Goal: Task Accomplishment & Management: Complete application form

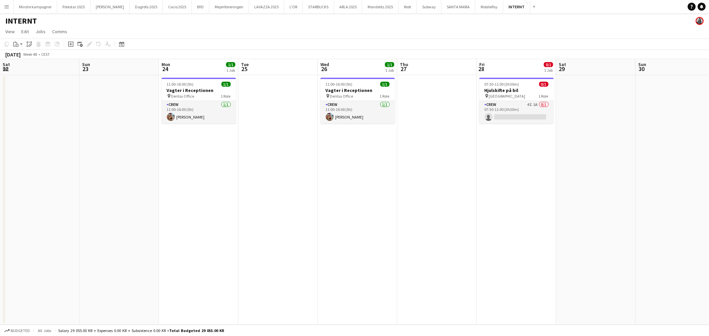
scroll to position [0, 209]
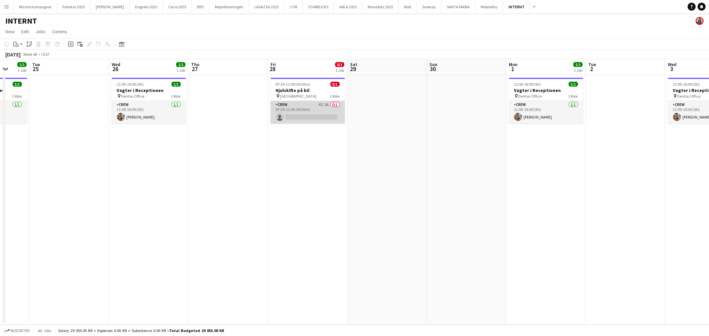
click at [316, 107] on app-card-role "Crew 4I 1A 0/1 07:30-11:00 (3h30m) single-neutral-actions" at bounding box center [307, 112] width 74 height 23
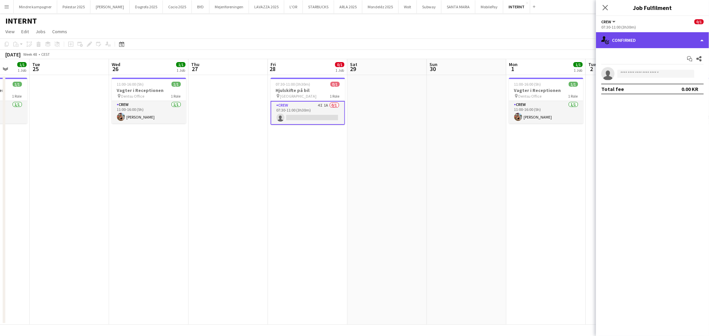
click at [626, 40] on div "single-neutral-actions-check-2 Confirmed" at bounding box center [652, 40] width 113 height 16
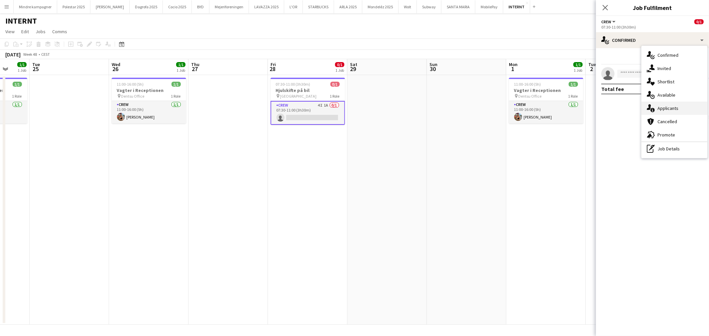
click at [673, 107] on span "Applicants" at bounding box center [667, 108] width 21 height 6
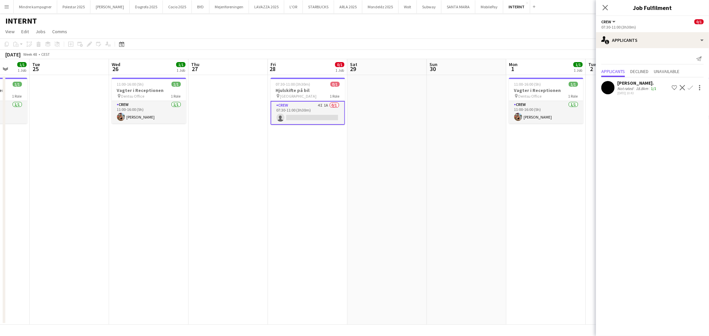
click at [690, 87] on app-icon "Confirm" at bounding box center [690, 87] width 5 height 5
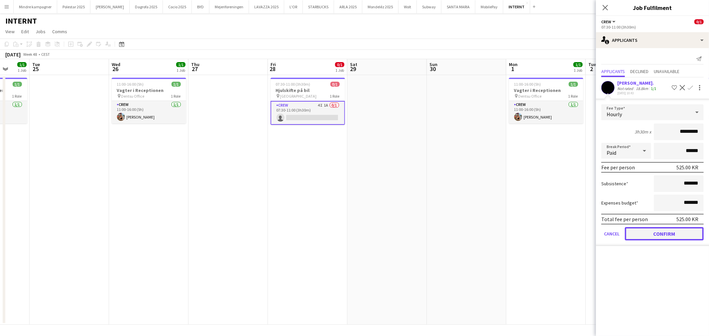
click at [685, 231] on button "Confirm" at bounding box center [664, 233] width 79 height 13
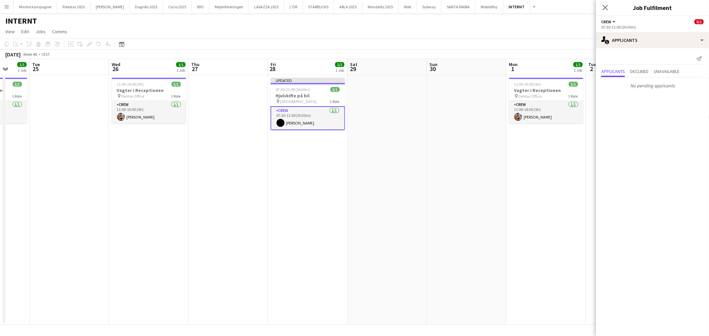
click at [472, 227] on app-date-cell at bounding box center [466, 200] width 79 height 250
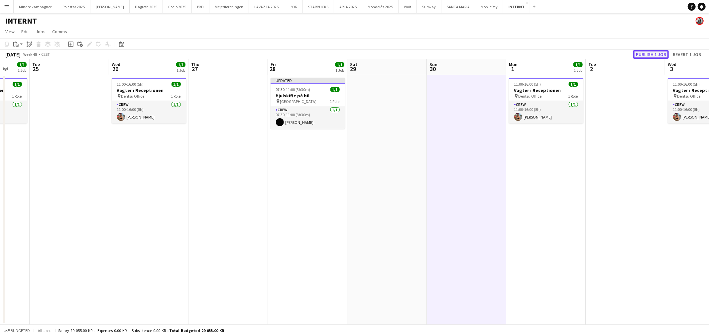
click at [652, 53] on button "Publish 1 job" at bounding box center [651, 54] width 36 height 9
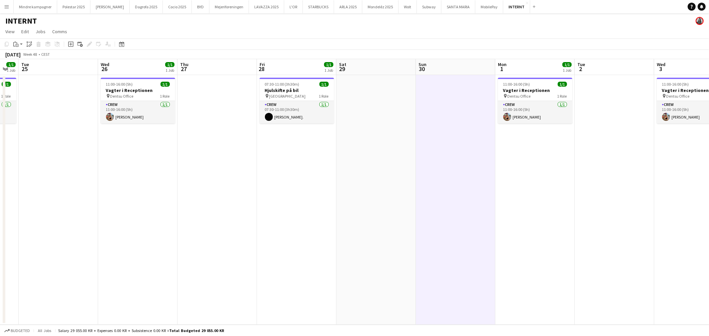
drag, startPoint x: 453, startPoint y: 191, endPoint x: 390, endPoint y: 197, distance: 62.4
click at [309, 200] on app-calendar-viewport "Sat 22 Sun 23 Mon 24 1/1 1 Job Tue 25 Wed 26 1/1 1 Job Thu 27 Fri 28 1/1 1 Job …" at bounding box center [354, 192] width 709 height 266
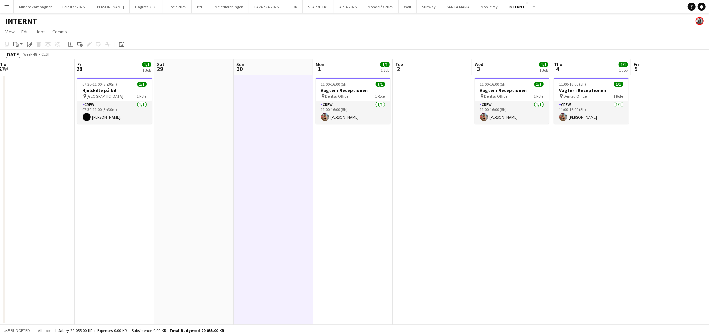
drag, startPoint x: 427, startPoint y: 205, endPoint x: 412, endPoint y: 203, distance: 15.1
click at [375, 208] on app-calendar-viewport "Mon 24 1/1 1 Job Tue 25 Wed 26 1/1 1 Job Thu 27 Fri 28 1/1 1 Job Sat 29 Sun 30 …" at bounding box center [354, 192] width 709 height 266
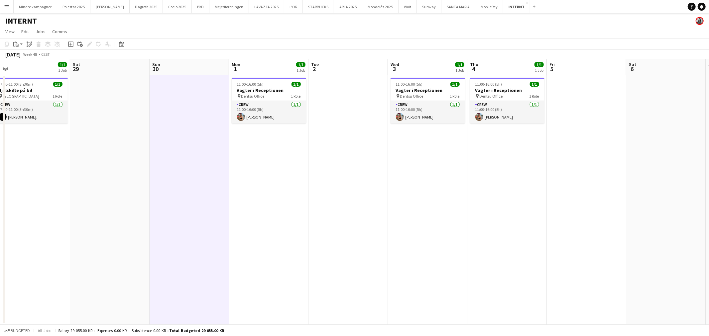
drag, startPoint x: 358, startPoint y: 205, endPoint x: 316, endPoint y: 207, distance: 41.9
click at [316, 207] on app-calendar-viewport "Tue 25 Wed 26 1/1 1 Job Thu 27 Fri 28 1/1 1 Job Sat 29 Sun 30 Mon 1 1/1 1 Job T…" at bounding box center [354, 192] width 709 height 266
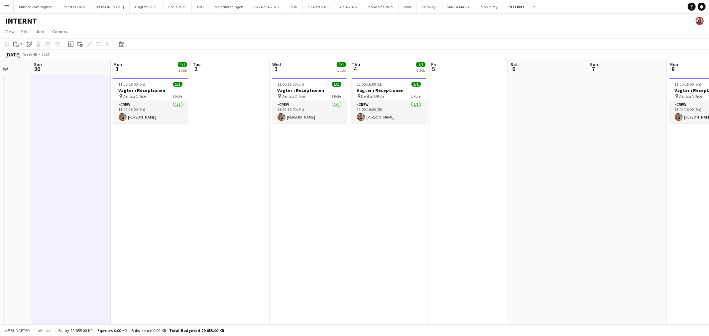
drag, startPoint x: 233, startPoint y: 203, endPoint x: 375, endPoint y: 196, distance: 141.7
click at [385, 199] on app-calendar-viewport "Thu 27 Fri 28 1/1 1 Job Sat 29 Sun 30 Mon 1 1/1 1 Job Tue 2 Wed 3 1/1 1 Job Thu…" at bounding box center [354, 192] width 709 height 266
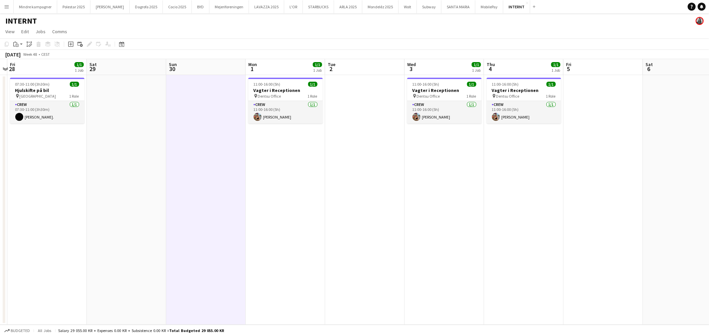
drag, startPoint x: 195, startPoint y: 209, endPoint x: 155, endPoint y: 216, distance: 41.2
click at [346, 207] on app-calendar-viewport "Wed 26 1/1 1 Job Thu 27 Fri 28 1/1 1 Job Sat 29 Sun 30 Mon 1 1/1 1 Job Tue 2 We…" at bounding box center [354, 192] width 709 height 266
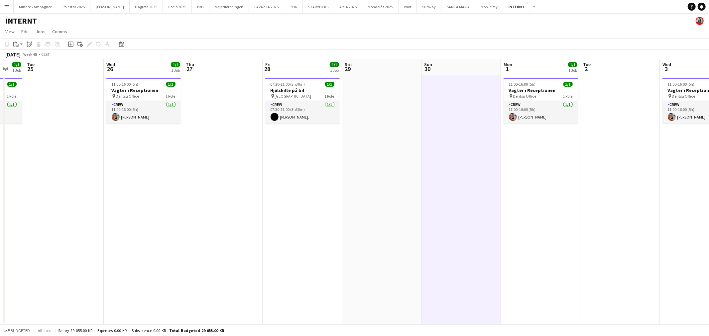
drag, startPoint x: 149, startPoint y: 217, endPoint x: 296, endPoint y: 215, distance: 147.2
click at [292, 216] on app-calendar-viewport "Sun 23 Mon 24 1/1 1 Job Tue 25 Wed 26 1/1 1 Job Thu 27 Fri 28 1/1 1 Job Sat 29 …" at bounding box center [354, 192] width 709 height 266
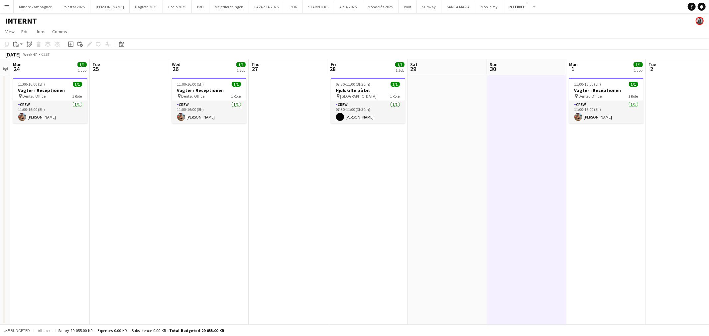
drag, startPoint x: 171, startPoint y: 216, endPoint x: 382, endPoint y: 208, distance: 211.9
click at [342, 211] on app-calendar-viewport "Sat 22 Sun 23 Mon 24 1/1 1 Job Tue 25 Wed 26 1/1 1 Job Thu 27 Fri 28 1/1 1 Job …" at bounding box center [354, 192] width 709 height 266
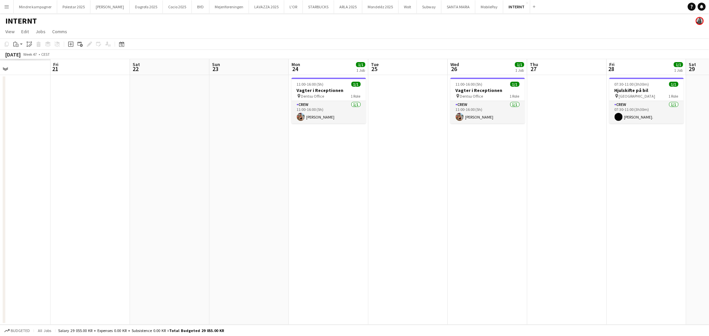
drag, startPoint x: 262, startPoint y: 215, endPoint x: 371, endPoint y: 196, distance: 110.4
click at [368, 197] on app-calendar-viewport "Wed 19 Thu 20 Fri 21 Sat 22 Sun 23 Mon 24 1/1 1 Job Tue 25 Wed 26 1/1 1 Job Thu…" at bounding box center [354, 192] width 709 height 266
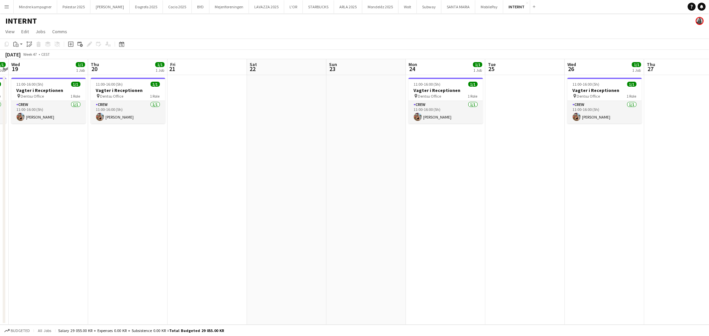
drag, startPoint x: 231, startPoint y: 204, endPoint x: 250, endPoint y: 200, distance: 18.9
click at [384, 205] on app-calendar-viewport "Mon 17 Tue 18 1/1 1 Job Wed 19 1/1 1 Job Thu 20 1/1 1 Job Fri 21 Sat 22 Sun 23 …" at bounding box center [354, 192] width 709 height 266
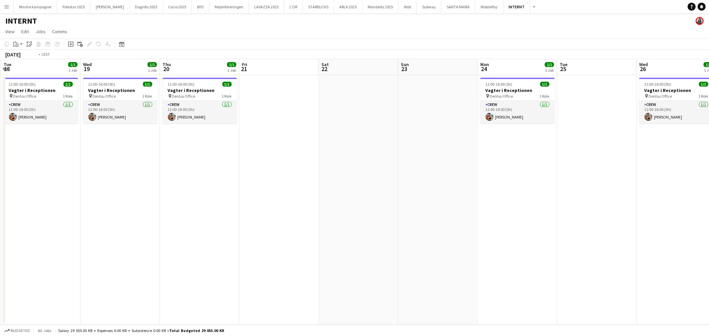
drag, startPoint x: 172, startPoint y: 211, endPoint x: 138, endPoint y: 208, distance: 34.0
click at [354, 211] on app-calendar-viewport "Sat 15 Sun 16 Mon 17 Tue 18 1/1 1 Job Wed 19 1/1 1 Job Thu 20 1/1 1 Job Fri 21 …" at bounding box center [354, 192] width 709 height 266
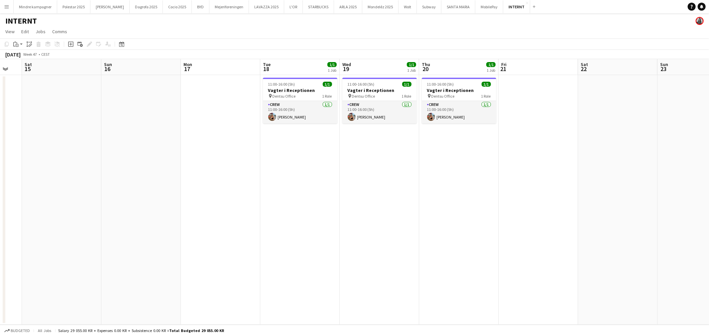
drag, startPoint x: 135, startPoint y: 210, endPoint x: 286, endPoint y: 211, distance: 151.2
click at [269, 213] on app-calendar-viewport "Thu 13 Fri 14 Sat 15 Sun 16 Mon 17 Tue 18 1/1 1 Job Wed 19 1/1 1 Job Thu 20 1/1…" at bounding box center [354, 192] width 709 height 266
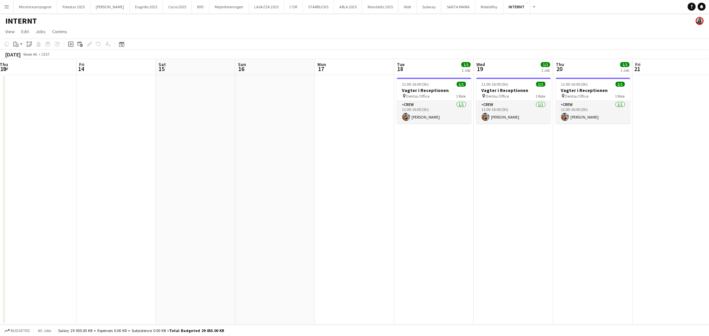
click at [337, 160] on app-date-cell at bounding box center [354, 200] width 79 height 250
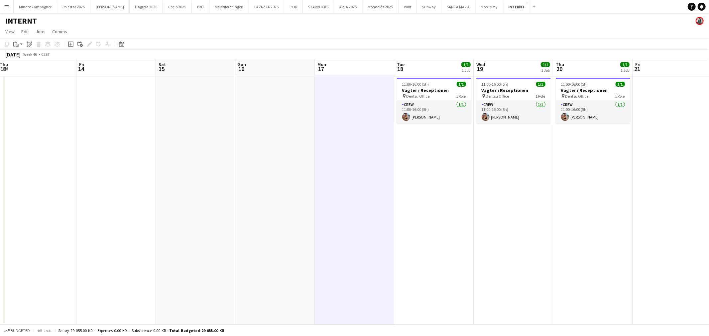
drag, startPoint x: 187, startPoint y: 198, endPoint x: 238, endPoint y: 195, distance: 50.9
click at [360, 200] on app-calendar-viewport "Tue 11 Wed 12 1/1 1 Job Thu 13 Fri 14 Sat 15 Sun 16 Mon 17 Tue 18 1/1 1 Job Wed…" at bounding box center [354, 192] width 709 height 266
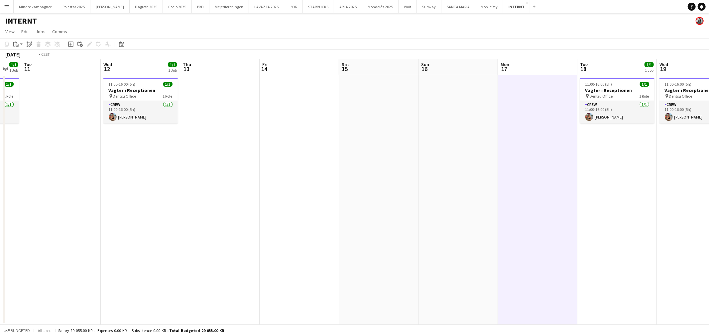
drag, startPoint x: 128, startPoint y: 199, endPoint x: 330, endPoint y: 204, distance: 202.4
click at [318, 204] on app-calendar-viewport "Sun 9 Mon 10 1/1 1 Job Tue 11 Wed 12 1/1 1 Job Thu 13 Fri 14 Sat 15 Sun 16 Mon …" at bounding box center [354, 192] width 709 height 266
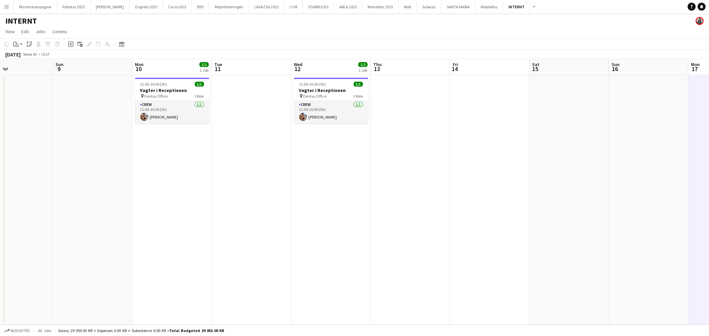
drag, startPoint x: 192, startPoint y: 206, endPoint x: 379, endPoint y: 205, distance: 186.8
click at [382, 208] on app-calendar-viewport "Thu 6 1/1 1 Job Fri 7 Sat 8 Sun 9 Mon 10 1/1 1 Job Tue 11 Wed 12 1/1 1 Job Thu …" at bounding box center [354, 192] width 709 height 266
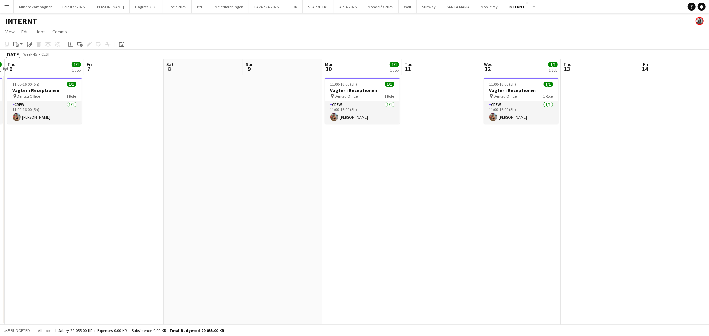
drag, startPoint x: 219, startPoint y: 211, endPoint x: 332, endPoint y: 209, distance: 113.7
click at [326, 211] on app-calendar-viewport "Tue 4 Wed 5 1/1 1 Job Thu 6 1/1 1 Job Fri 7 Sat 8 Sun 9 Mon 10 1/1 1 Job Tue 11…" at bounding box center [354, 192] width 709 height 266
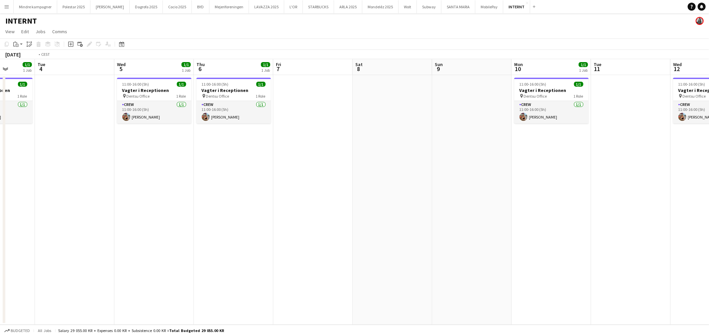
click at [265, 208] on app-calendar-viewport "Sat 1 Sun 2 Mon 3 1/1 1 Job Tue 4 Wed 5 1/1 1 Job Thu 6 1/1 1 Job Fri 7 Sat 8 S…" at bounding box center [354, 192] width 709 height 266
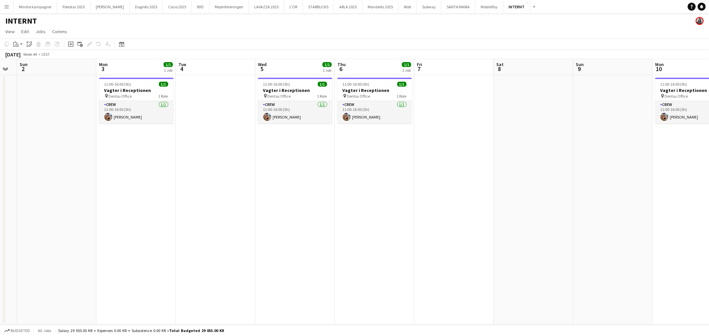
drag, startPoint x: 145, startPoint y: 207, endPoint x: 296, endPoint y: 208, distance: 151.2
click at [288, 208] on app-calendar-viewport "Fri 31 2/2 1 Job Sat 1 Sun 2 Mon 3 1/1 1 Job Tue 4 Wed 5 1/1 1 Job Thu 6 1/1 1 …" at bounding box center [354, 192] width 709 height 266
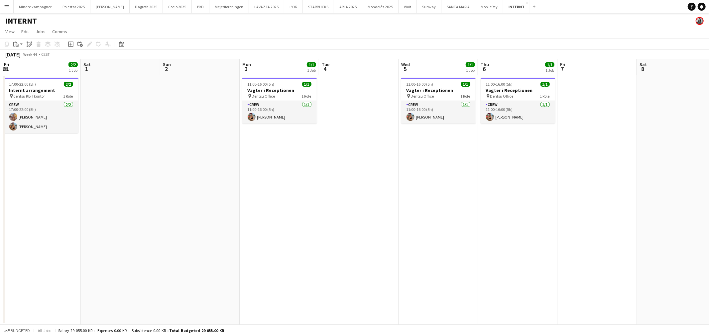
drag, startPoint x: 137, startPoint y: 203, endPoint x: 272, endPoint y: 205, distance: 135.9
click at [269, 205] on app-calendar-viewport "Wed 29 Thu 30 1/1 1 Job Fri 31 2/2 1 Job Sat 1 Sun 2 Mon 3 1/1 1 Job Tue 4 Wed …" at bounding box center [354, 192] width 709 height 266
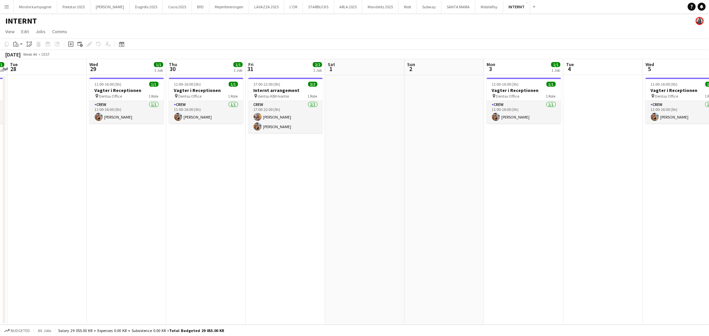
drag, startPoint x: 201, startPoint y: 204, endPoint x: 120, endPoint y: 197, distance: 81.1
click at [244, 204] on app-calendar-viewport "Sun 26 Mon 27 1/1 1 Job Tue 28 Wed 29 1/1 1 Job Thu 30 1/1 1 Job Fri 31 2/2 1 J…" at bounding box center [354, 192] width 709 height 266
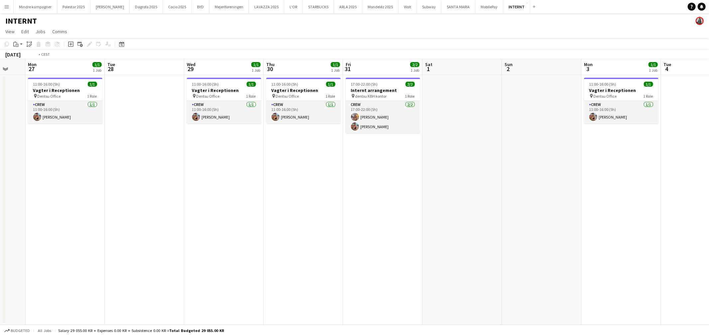
drag, startPoint x: 145, startPoint y: 199, endPoint x: 175, endPoint y: 200, distance: 30.6
click at [175, 200] on app-calendar-viewport "Sat 25 Sun 26 Mon 27 1/1 1 Job Tue 28 Wed 29 1/1 1 Job Thu 30 1/1 1 Job Fri 31 …" at bounding box center [354, 192] width 709 height 266
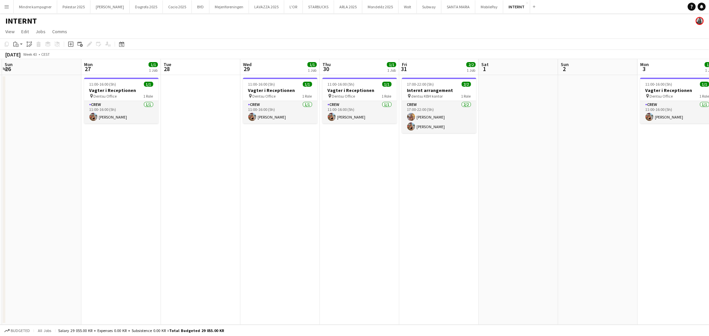
drag, startPoint x: 141, startPoint y: 201, endPoint x: 171, endPoint y: 210, distance: 31.5
click at [313, 201] on app-calendar-viewport "Fri 24 Sat 25 Sun 26 Mon 27 1/1 1 Job Tue 28 Wed 29 1/1 1 Job Thu 30 1/1 1 Job …" at bounding box center [354, 192] width 709 height 266
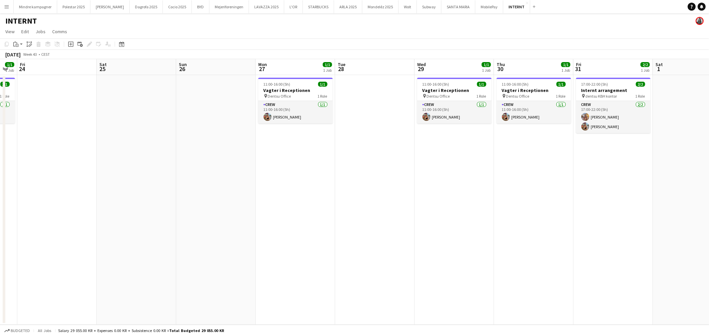
drag, startPoint x: 156, startPoint y: 211, endPoint x: 318, endPoint y: 210, distance: 162.5
click at [317, 210] on app-calendar-viewport "Wed 22 Thu 23 1/1 1 Job Fri 24 Sat 25 Sun 26 Mon 27 1/1 1 Job Tue 28 Wed 29 1/1…" at bounding box center [354, 192] width 709 height 266
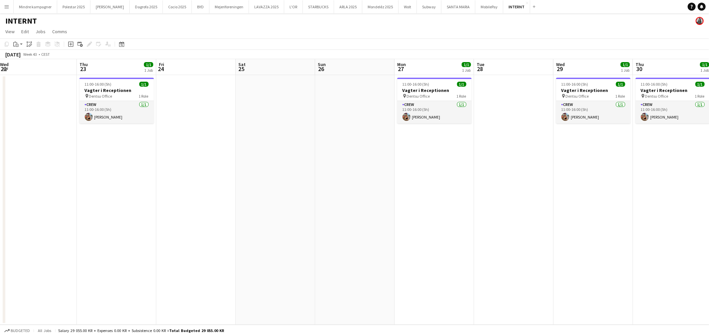
click at [287, 209] on app-calendar-viewport "Mon 20 1/1 1 Job Tue 21 1/1 1 Job Wed 22 Thu 23 1/1 1 Job Fri 24 Sat 25 Sun 26 …" at bounding box center [354, 192] width 709 height 266
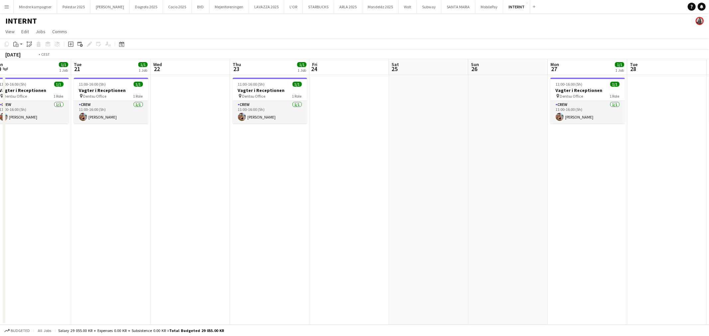
drag, startPoint x: 197, startPoint y: 210, endPoint x: 327, endPoint y: 211, distance: 129.9
click at [311, 212] on app-calendar-viewport "Sat 18 Sun 19 Mon 20 1/1 1 Job Tue 21 1/1 1 Job Wed 22 Thu 23 1/1 1 Job Fri 24 …" at bounding box center [354, 192] width 709 height 266
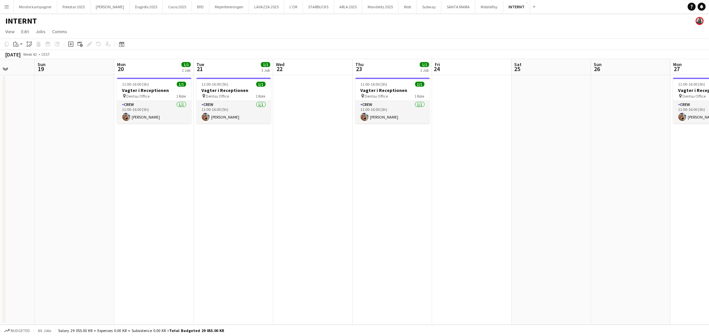
drag, startPoint x: 205, startPoint y: 207, endPoint x: 361, endPoint y: 208, distance: 155.2
click at [357, 208] on app-calendar-viewport "Thu 16 1/1 1 Job Fri 17 1/1 1 Job Sat 18 Sun 19 Mon 20 1/1 1 Job Tue 21 1/1 1 J…" at bounding box center [354, 192] width 709 height 266
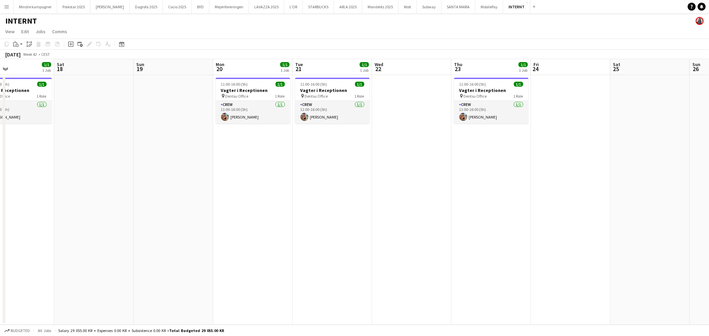
drag, startPoint x: 239, startPoint y: 205, endPoint x: 273, endPoint y: 207, distance: 33.6
click at [273, 207] on app-calendar-viewport "Wed 15 1/1 1 Job Thu 16 1/1 1 Job Fri 17 1/1 1 Job Sat 18 Sun 19 Mon 20 1/1 1 J…" at bounding box center [354, 192] width 709 height 266
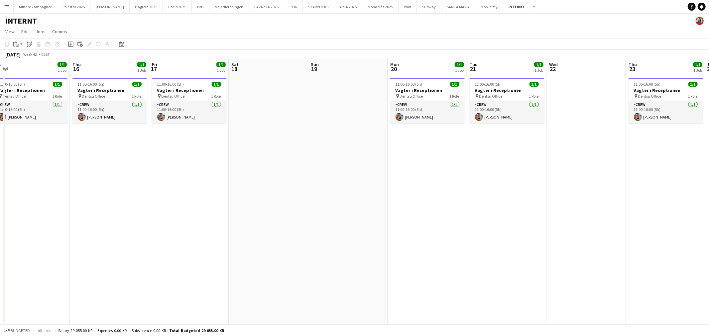
drag, startPoint x: 194, startPoint y: 208, endPoint x: 268, endPoint y: 203, distance: 73.6
click at [301, 207] on app-calendar-viewport "Mon 13 Tue 14 1/1 1 Job Wed 15 1/1 1 Job Thu 16 1/1 1 Job Fri 17 1/1 1 Job Sat …" at bounding box center [354, 192] width 709 height 266
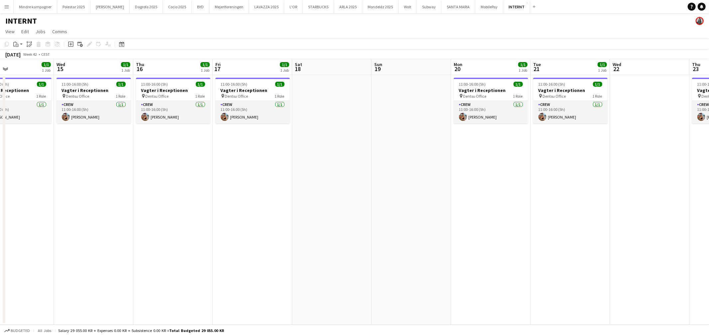
click at [250, 167] on app-date-cell "11:00-16:00 (5h) 1/1 Vagter i Receptionen pin Dentsu Office 1 Role Crew [DATE] …" at bounding box center [252, 200] width 79 height 250
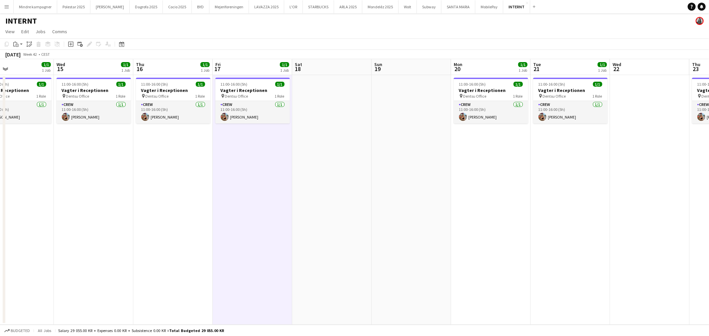
click at [249, 182] on app-date-cell "11:00-16:00 (5h) 1/1 Vagter i Receptionen pin Dentsu Office 1 Role Crew [DATE] …" at bounding box center [252, 200] width 79 height 250
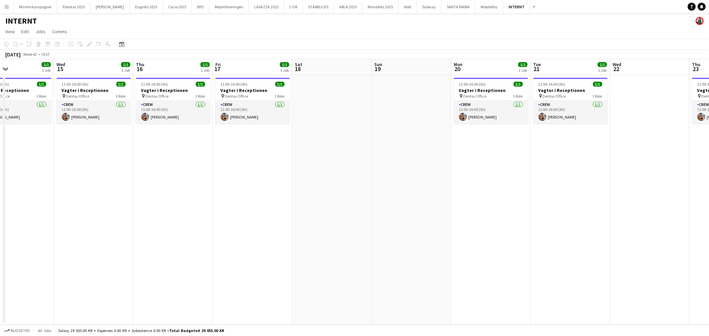
click at [256, 178] on app-date-cell "11:00-16:00 (5h) 1/1 Vagter i Receptionen pin Dentsu Office 1 Role Crew [DATE] …" at bounding box center [252, 200] width 79 height 250
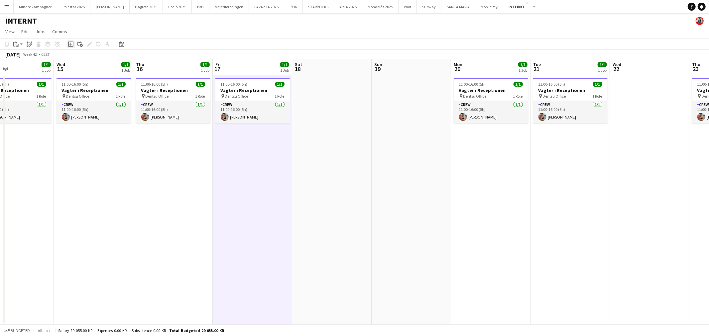
click at [68, 46] on icon "Add job" at bounding box center [70, 44] width 5 height 5
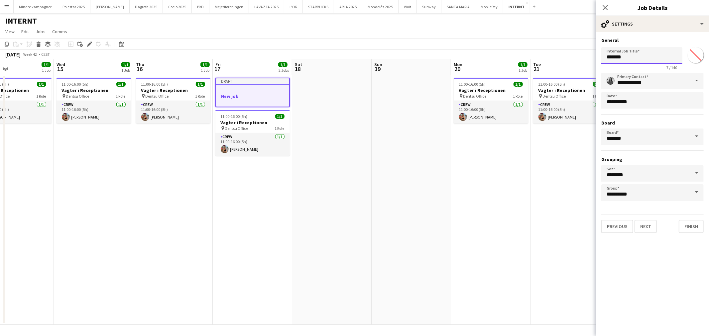
click at [626, 57] on input "*******" at bounding box center [641, 55] width 81 height 17
type input "**********"
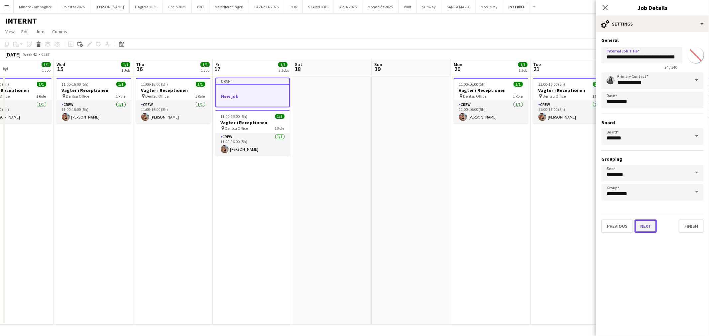
click at [649, 225] on button "Next" at bounding box center [645, 226] width 22 height 13
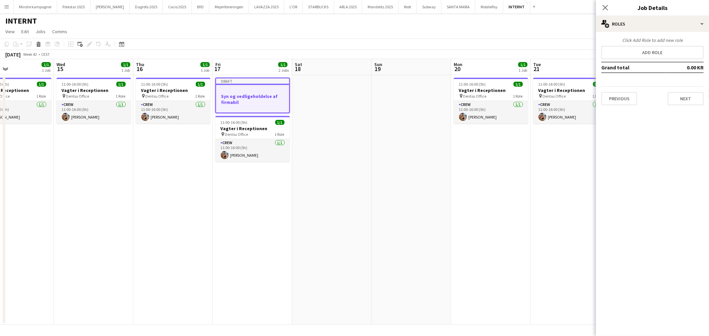
scroll to position [0, 0]
click at [653, 54] on button "Add role" at bounding box center [652, 52] width 102 height 13
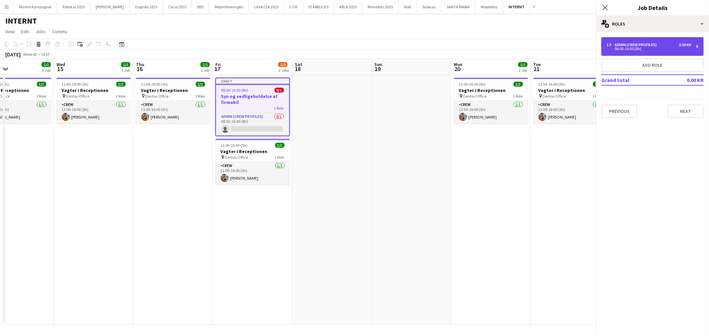
click at [627, 45] on div "Admin (crew profiles)" at bounding box center [636, 45] width 45 height 5
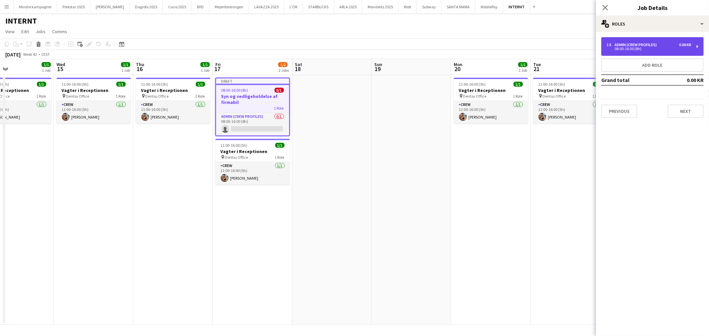
click at [630, 44] on div "Admin (crew profiles)" at bounding box center [636, 45] width 45 height 5
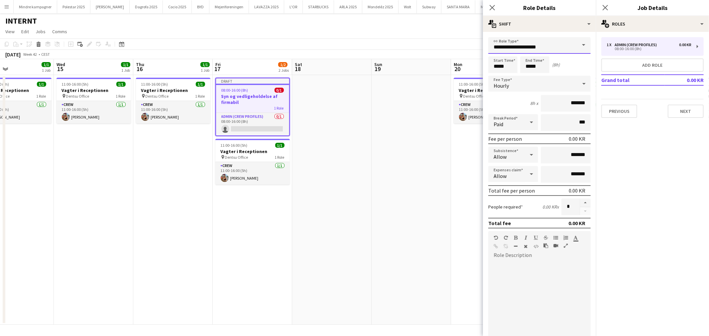
click at [554, 45] on input "**********" at bounding box center [539, 45] width 102 height 17
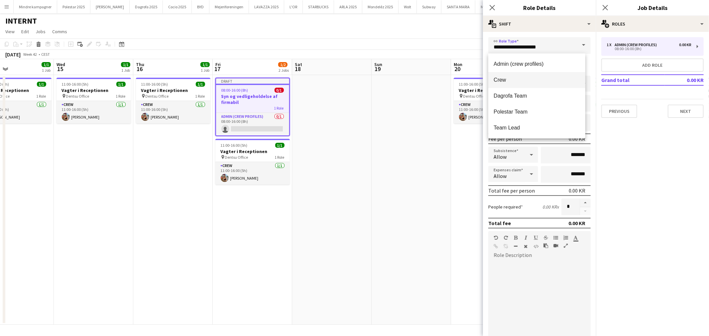
click at [526, 80] on span "Crew" at bounding box center [536, 80] width 86 height 6
type input "****"
type input "*********"
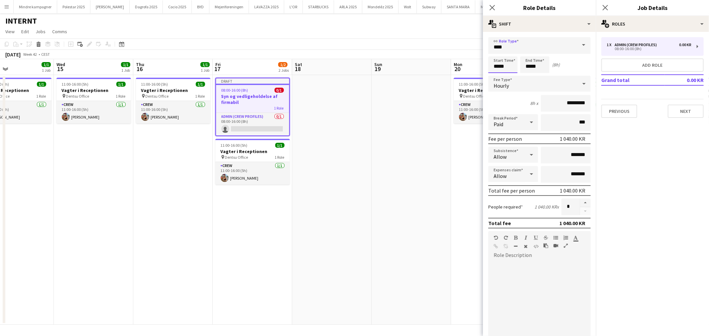
click at [498, 67] on input "*****" at bounding box center [502, 64] width 29 height 17
type input "*****"
click at [494, 56] on div at bounding box center [495, 53] width 13 height 7
click at [533, 70] on input "*****" at bounding box center [534, 64] width 29 height 17
type input "*****"
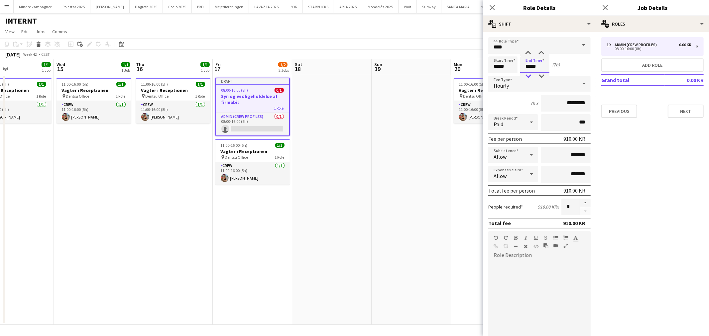
click at [526, 76] on div at bounding box center [527, 76] width 13 height 7
click at [504, 64] on input "*****" at bounding box center [502, 64] width 29 height 17
click at [509, 50] on div at bounding box center [509, 53] width 13 height 7
type input "*****"
click at [512, 52] on div at bounding box center [509, 53] width 13 height 7
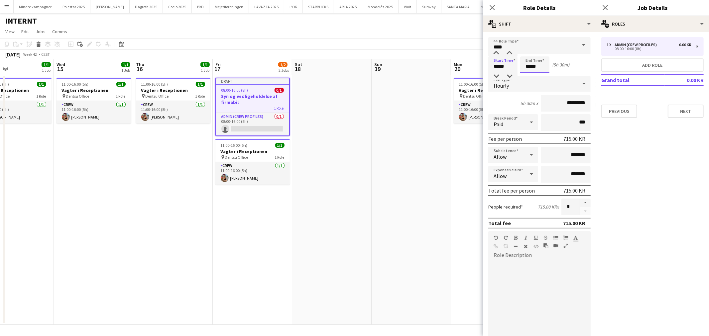
click at [527, 67] on input "*****" at bounding box center [534, 64] width 29 height 17
click at [528, 53] on div at bounding box center [527, 53] width 13 height 7
click at [530, 76] on div at bounding box center [527, 76] width 13 height 7
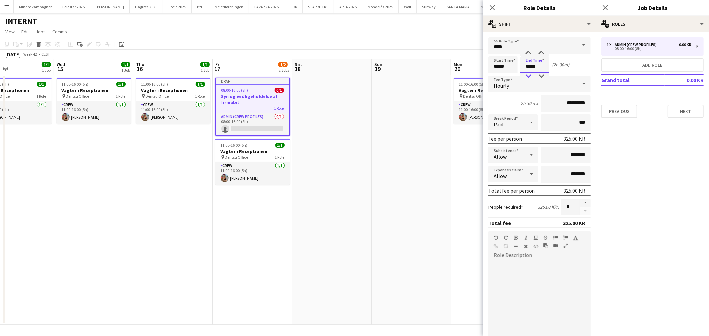
click at [530, 76] on div at bounding box center [527, 76] width 13 height 7
type input "*****"
click at [528, 50] on div at bounding box center [527, 53] width 13 height 7
click at [561, 104] on input "*********" at bounding box center [566, 103] width 50 height 17
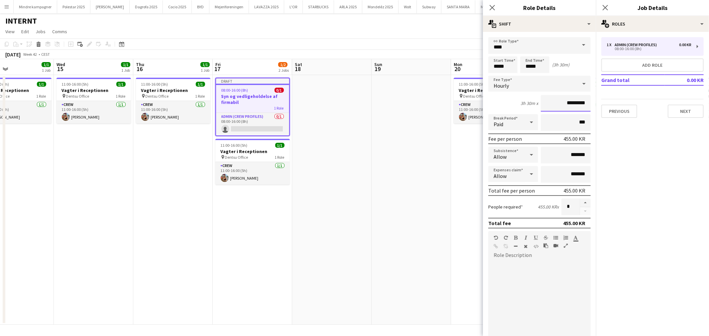
click at [561, 104] on input "*********" at bounding box center [566, 103] width 50 height 17
type input "******"
click at [432, 269] on app-date-cell at bounding box center [411, 200] width 79 height 250
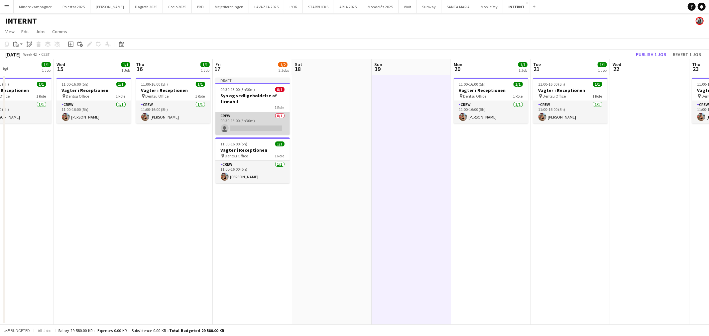
click at [252, 122] on app-card-role "Crew 0/1 09:30-13:00 (3h30m) single-neutral-actions" at bounding box center [252, 123] width 74 height 23
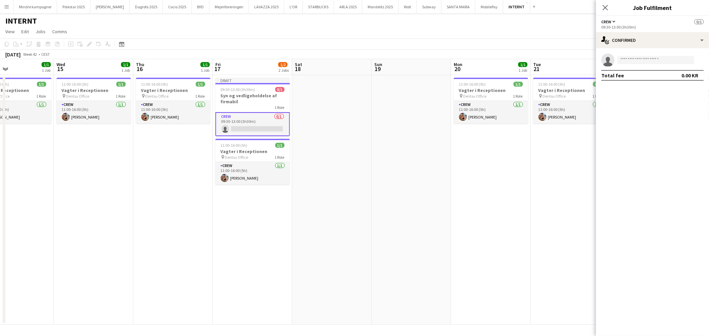
click at [646, 55] on app-invite-slot "single-neutral-actions" at bounding box center [652, 60] width 113 height 13
click at [646, 58] on input at bounding box center [655, 60] width 77 height 8
type input "****"
click at [643, 73] on span "[EMAIL_ADDRESS][DOMAIN_NAME]" at bounding box center [655, 74] width 66 height 5
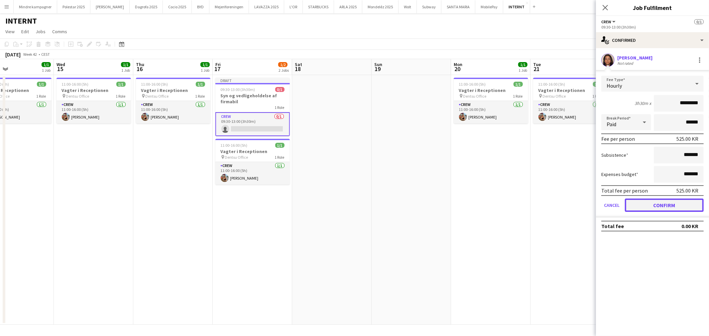
click at [674, 203] on button "Confirm" at bounding box center [664, 205] width 79 height 13
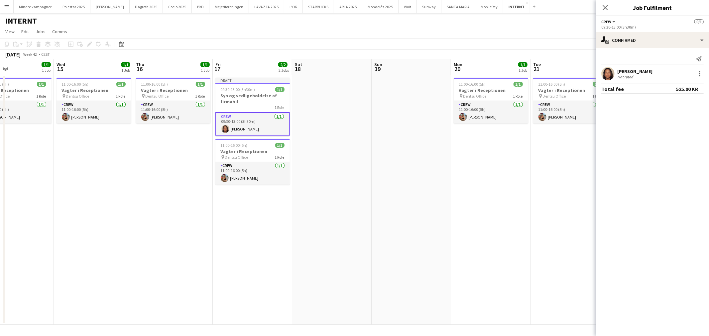
click at [525, 237] on app-date-cell "11:00-16:00 (5h) 1/1 Vagter i Receptionen pin Dentsu Office 1 Role Crew [DATE] …" at bounding box center [490, 200] width 79 height 250
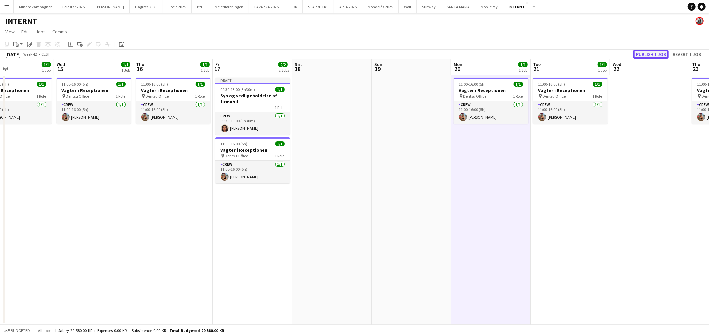
click at [650, 52] on button "Publish 1 job" at bounding box center [651, 54] width 36 height 9
